Goal: Navigation & Orientation: Understand site structure

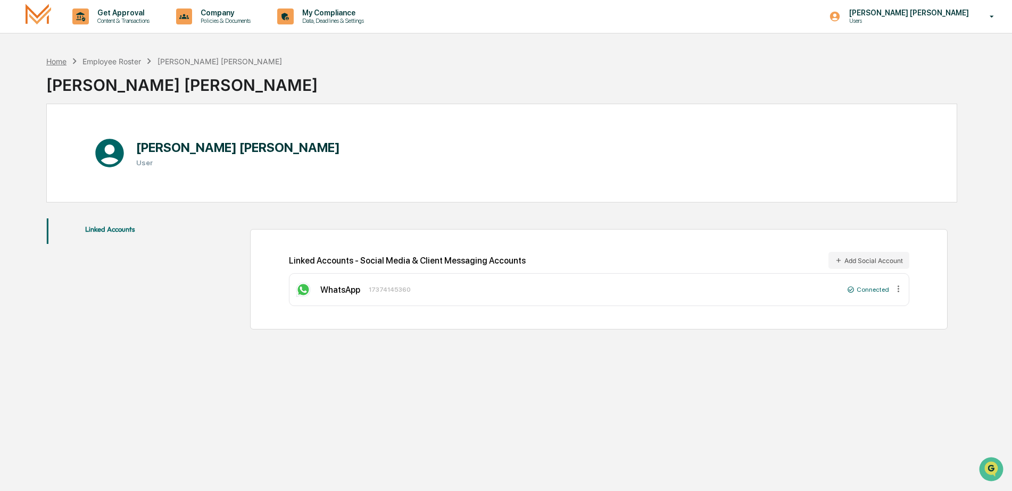
click at [52, 61] on div "Home" at bounding box center [56, 61] width 20 height 9
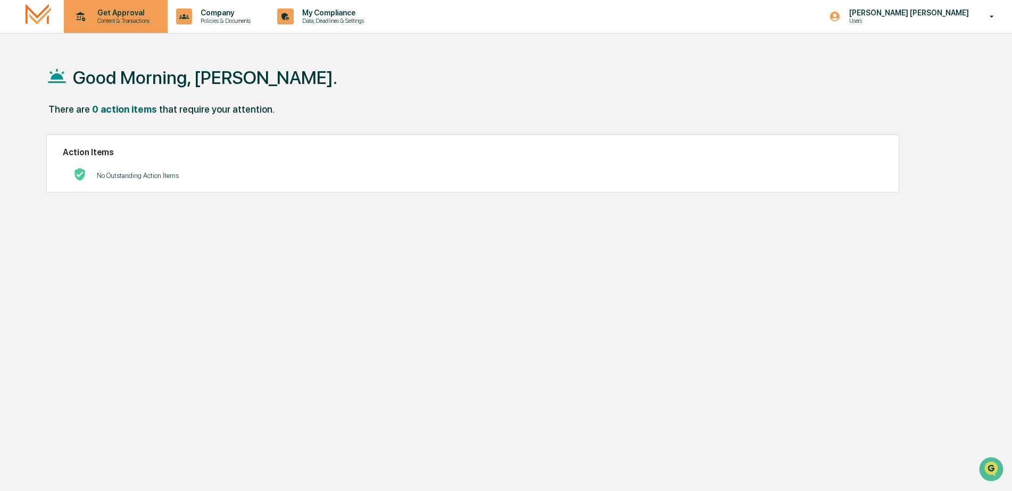
click at [116, 22] on p "Content & Transactions" at bounding box center [122, 20] width 66 height 7
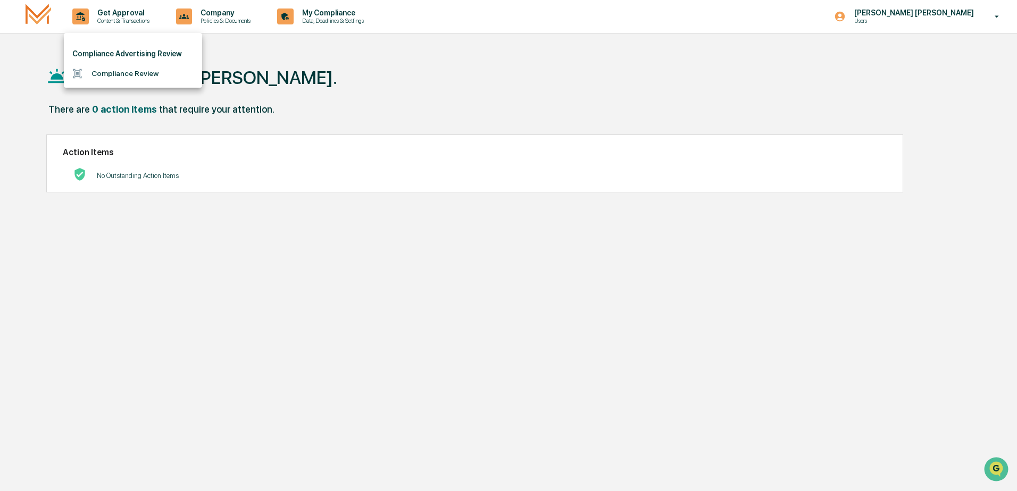
click at [212, 18] on div at bounding box center [508, 245] width 1017 height 491
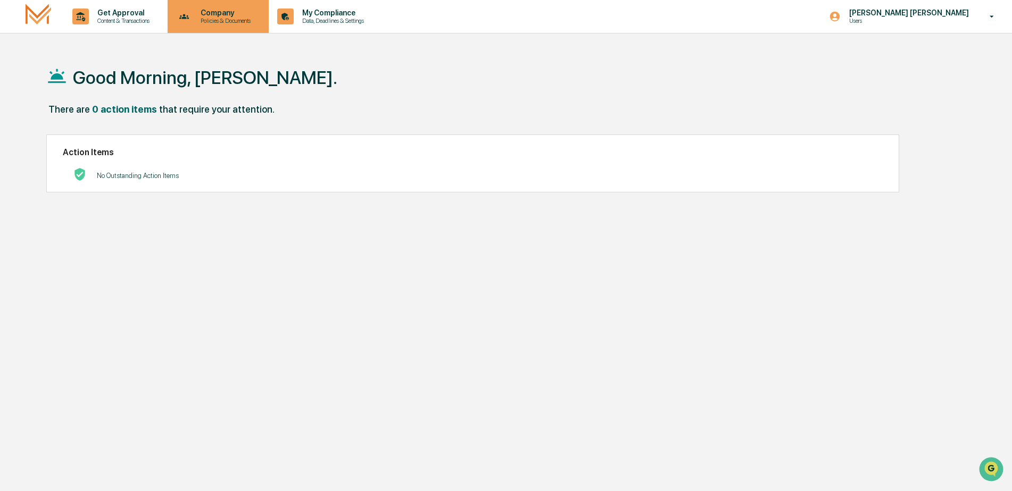
click at [223, 21] on p "Policies & Documents" at bounding box center [224, 20] width 64 height 7
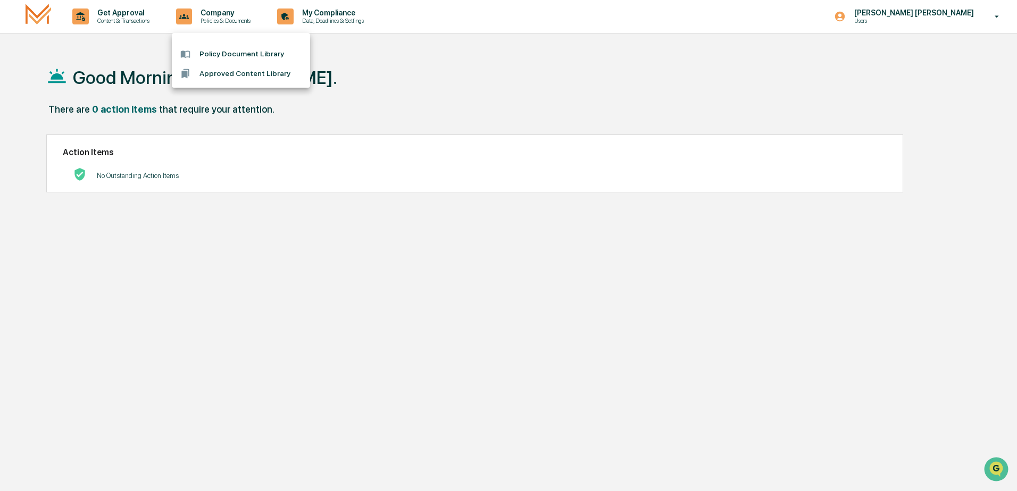
click at [329, 29] on div at bounding box center [508, 245] width 1017 height 491
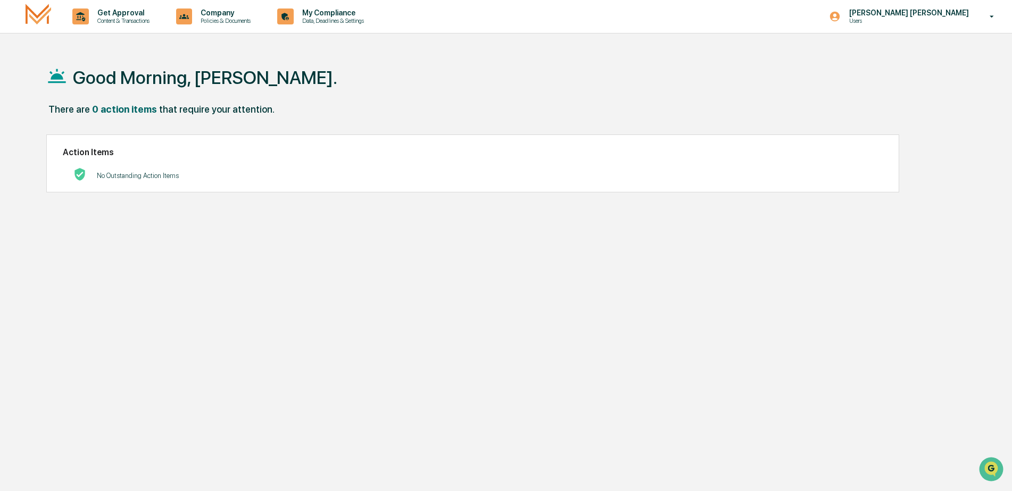
click at [337, 20] on p "Data, Deadlines & Settings" at bounding box center [332, 20] width 76 height 7
